Goal: Task Accomplishment & Management: Use online tool/utility

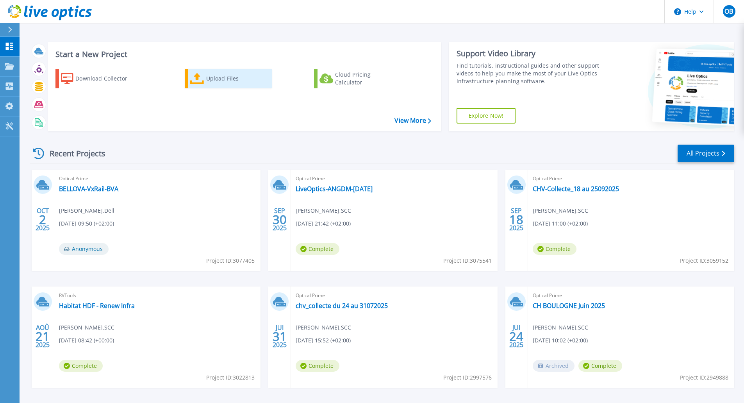
click at [216, 81] on div "Upload Files" at bounding box center [237, 79] width 62 height 16
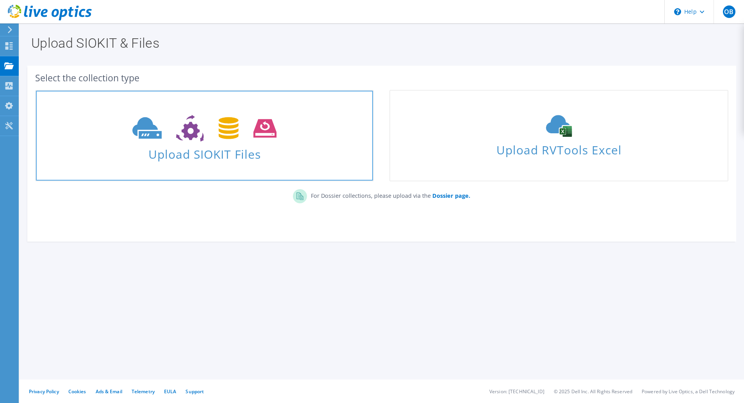
click at [227, 160] on span "Upload SIOKIT Files" at bounding box center [204, 151] width 337 height 17
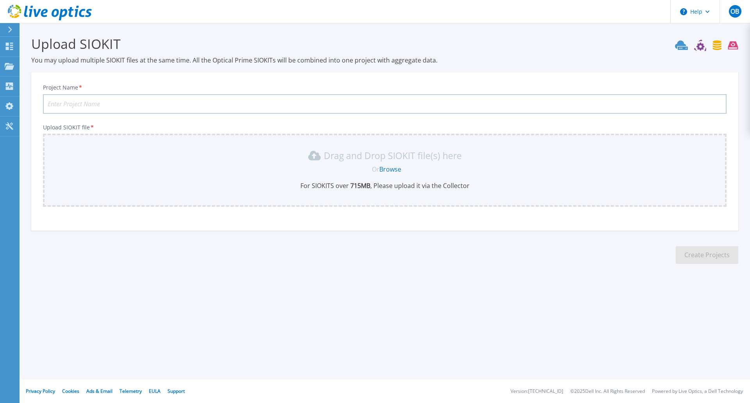
click at [394, 168] on link "Browse" at bounding box center [390, 169] width 22 height 9
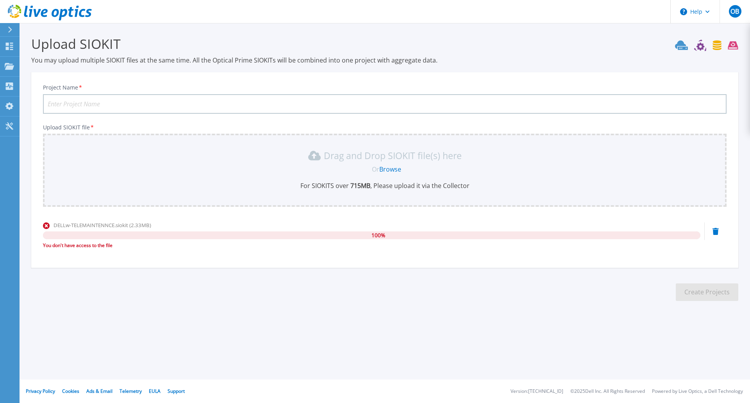
click at [86, 242] on div "You don't have access to the file" at bounding box center [371, 245] width 657 height 8
click at [80, 226] on span "DELLw-TELEMAINTENNCE.siokit (2.33MB)" at bounding box center [103, 224] width 98 height 7
click at [396, 170] on link "Browse" at bounding box center [390, 169] width 22 height 9
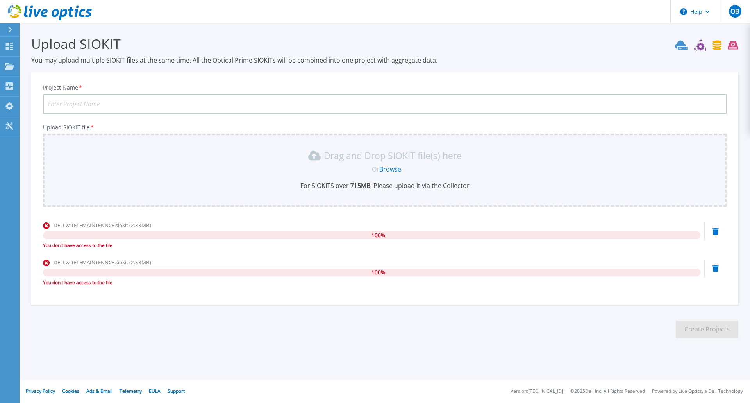
click at [106, 107] on input "Project Name *" at bounding box center [384, 104] width 683 height 20
type input "SDIS80"
drag, startPoint x: 164, startPoint y: 175, endPoint x: 159, endPoint y: 158, distance: 17.9
click at [164, 174] on div "Drag and Drop SIOKIT file(s) here Or Browse For SIOKITS over 715 MB , Please up…" at bounding box center [385, 169] width 674 height 41
click at [395, 169] on link "Browse" at bounding box center [390, 169] width 22 height 9
